Goal: Task Accomplishment & Management: Use online tool/utility

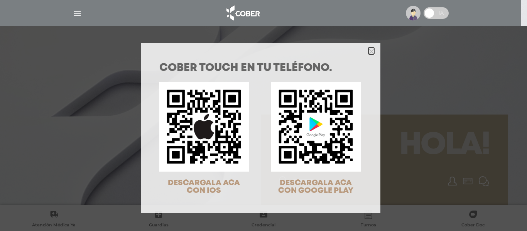
click at [369, 49] on icon "Close" at bounding box center [372, 52] width 6 height 6
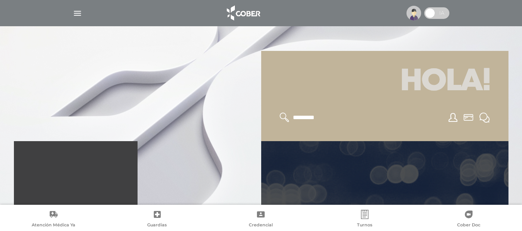
scroll to position [154, 0]
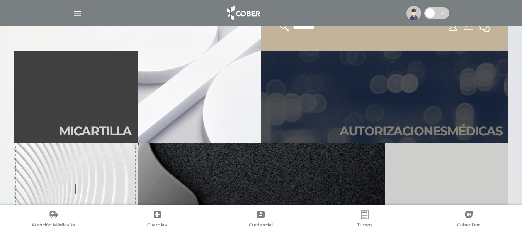
click at [407, 119] on link "Autori zaciones médicas" at bounding box center [384, 97] width 247 height 93
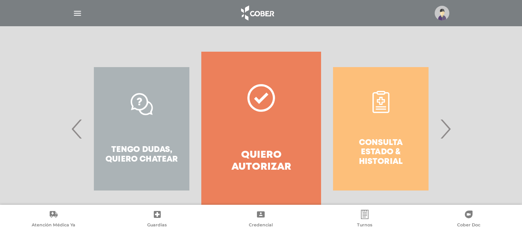
scroll to position [154, 0]
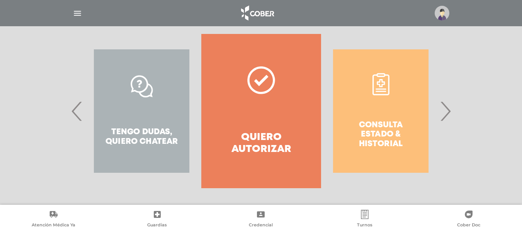
click at [75, 110] on span "‹" at bounding box center [76, 111] width 15 height 42
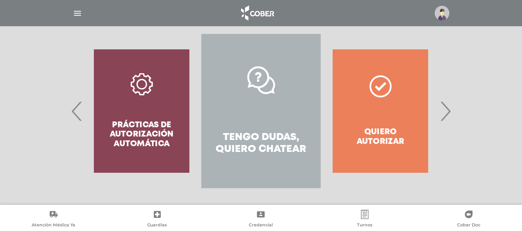
click at [445, 111] on span "›" at bounding box center [444, 111] width 15 height 42
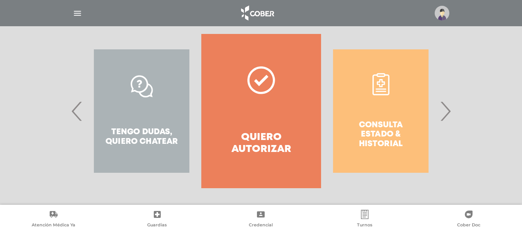
click at [445, 111] on span "›" at bounding box center [444, 111] width 15 height 42
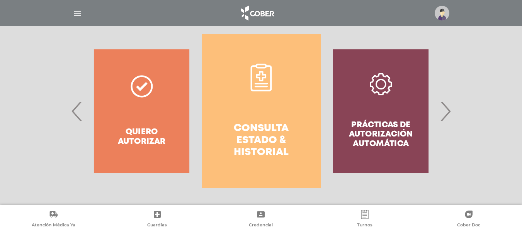
click at [255, 79] on icon at bounding box center [261, 78] width 28 height 28
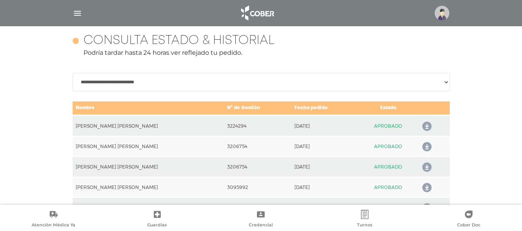
scroll to position [343, 0]
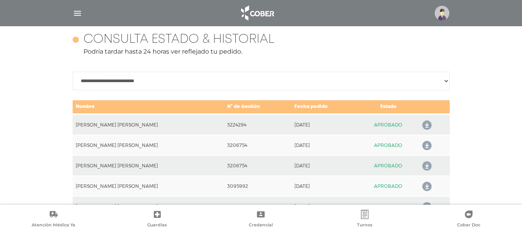
click at [423, 123] on icon at bounding box center [425, 125] width 12 height 12
